Goal: Task Accomplishment & Management: Manage account settings

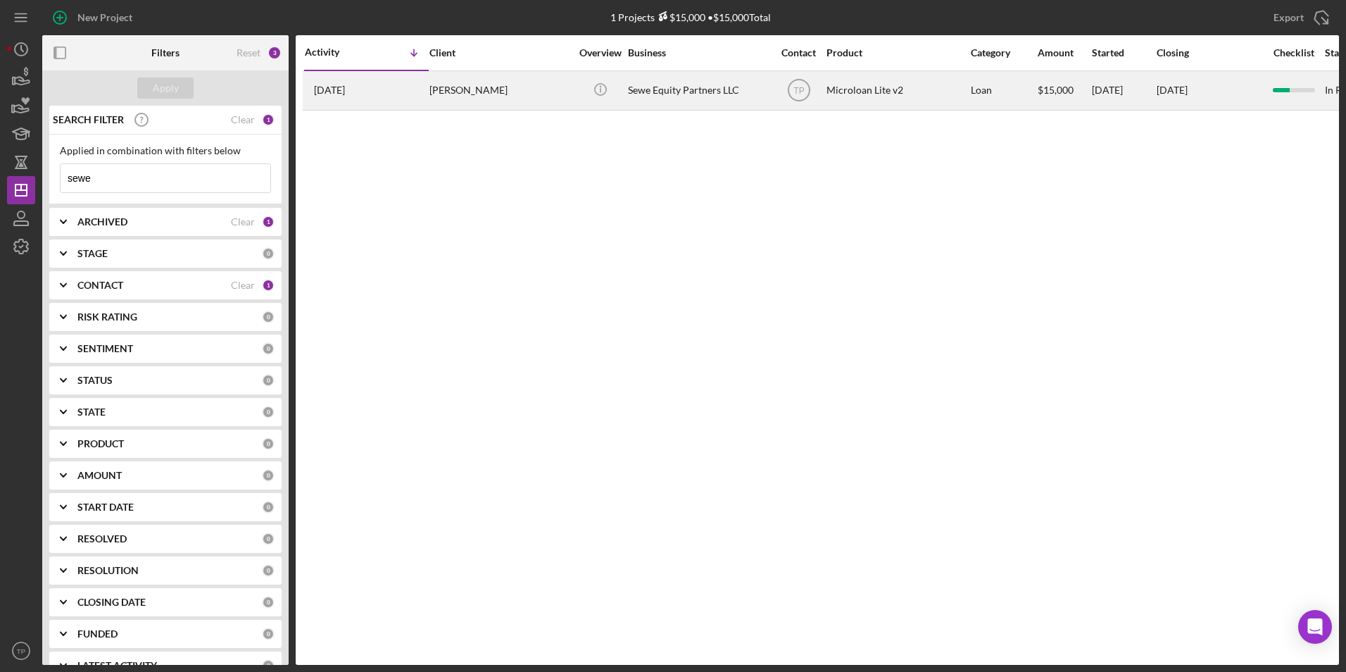
click at [515, 102] on div "[PERSON_NAME]" at bounding box center [500, 90] width 141 height 37
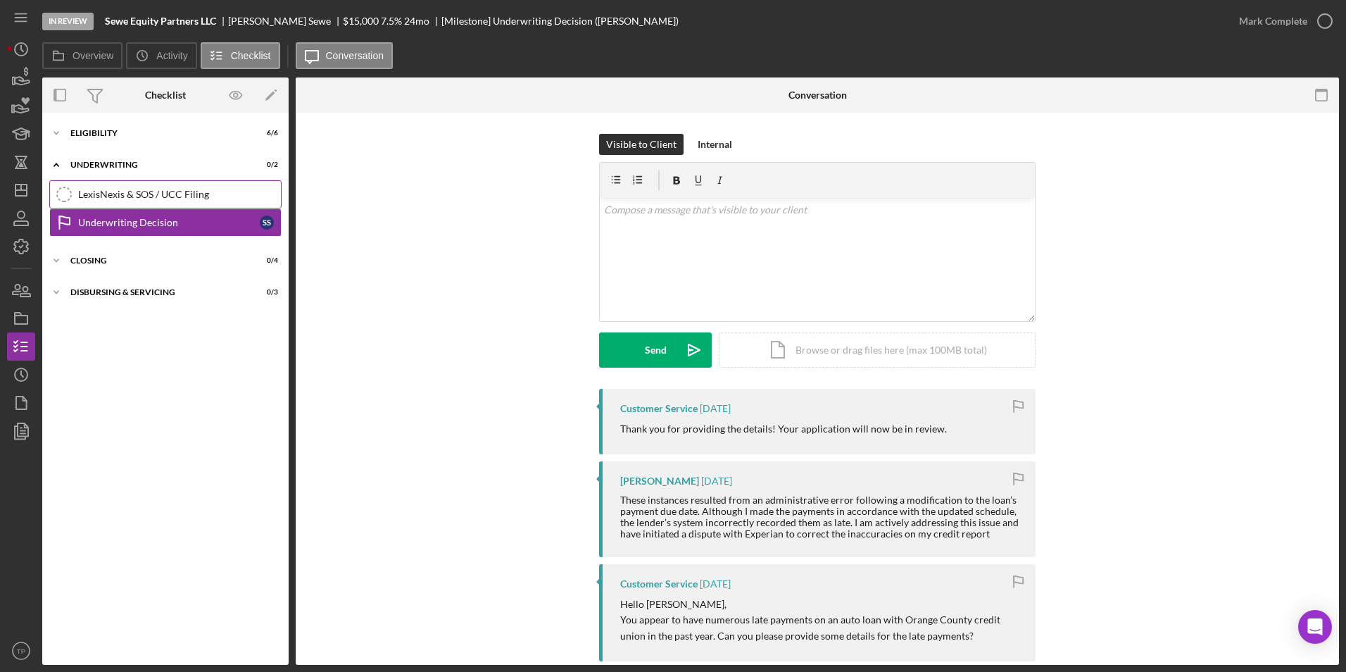
click at [156, 200] on div "LexisNexis & SOS / UCC Filing" at bounding box center [179, 194] width 203 height 11
